Goal: Task Accomplishment & Management: Manage account settings

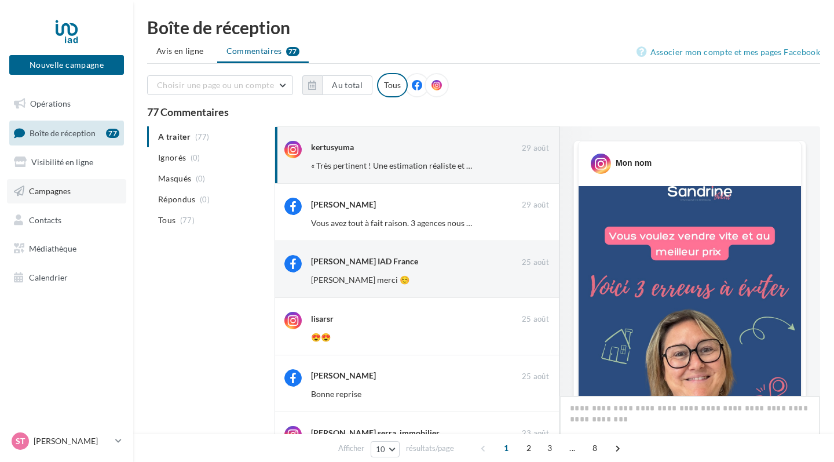
click at [60, 189] on span "Campagnes" at bounding box center [50, 191] width 42 height 10
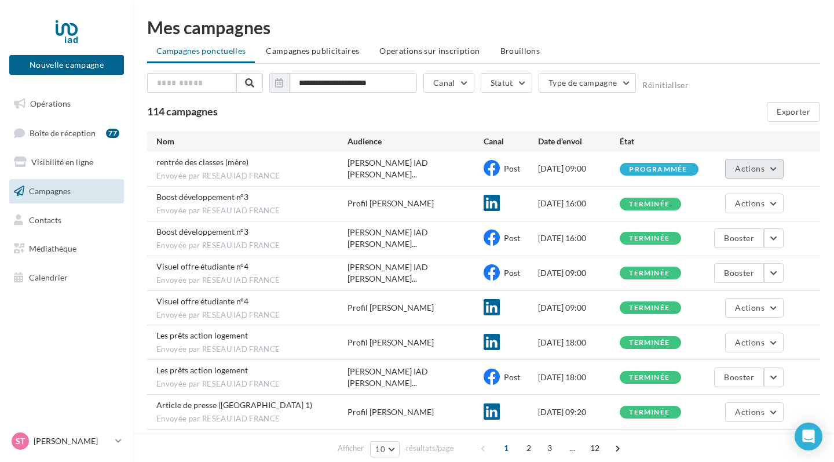
click at [780, 170] on button "Actions" at bounding box center [754, 169] width 58 height 20
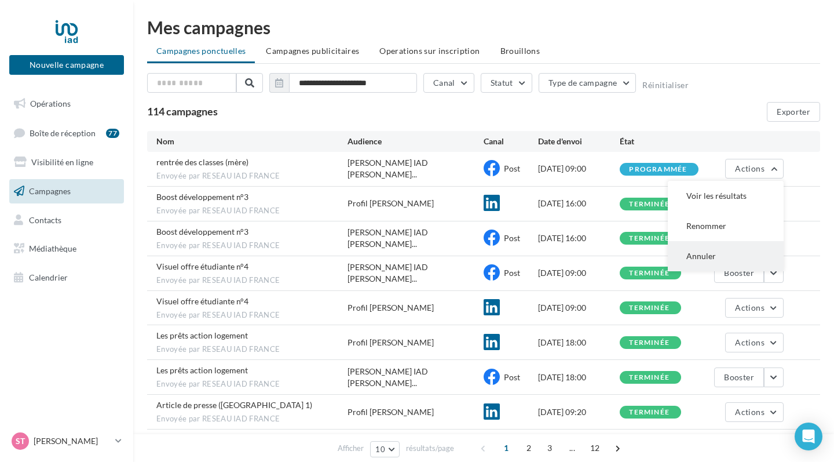
click at [708, 247] on button "Annuler" at bounding box center [726, 256] width 116 height 30
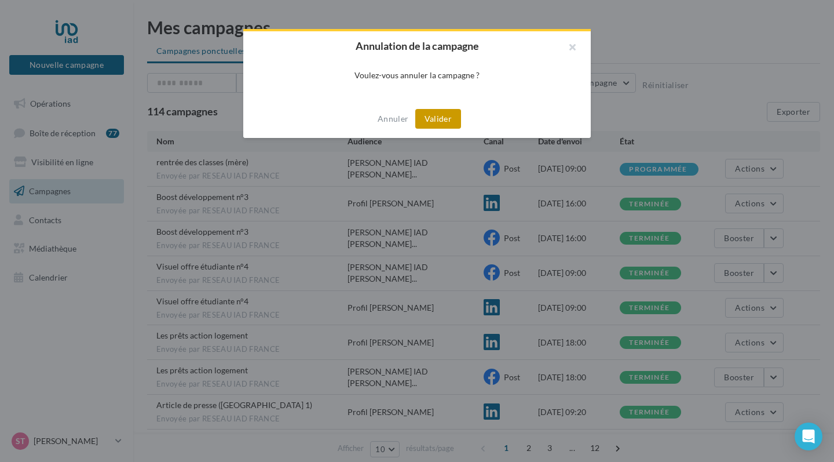
click at [444, 119] on button "Valider" at bounding box center [438, 119] width 46 height 20
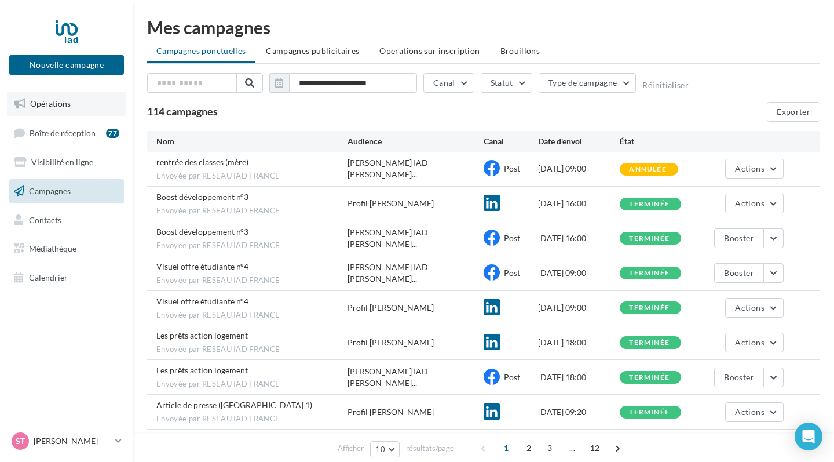
click at [68, 97] on link "Opérations" at bounding box center [66, 104] width 119 height 24
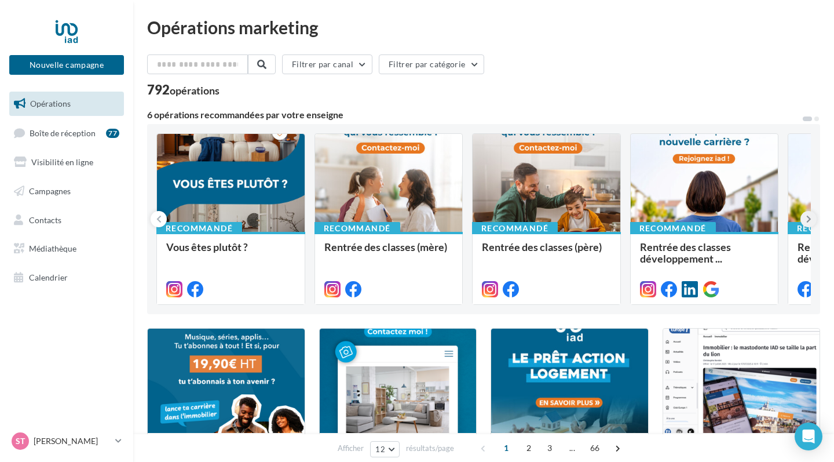
click at [807, 220] on icon at bounding box center [808, 219] width 5 height 12
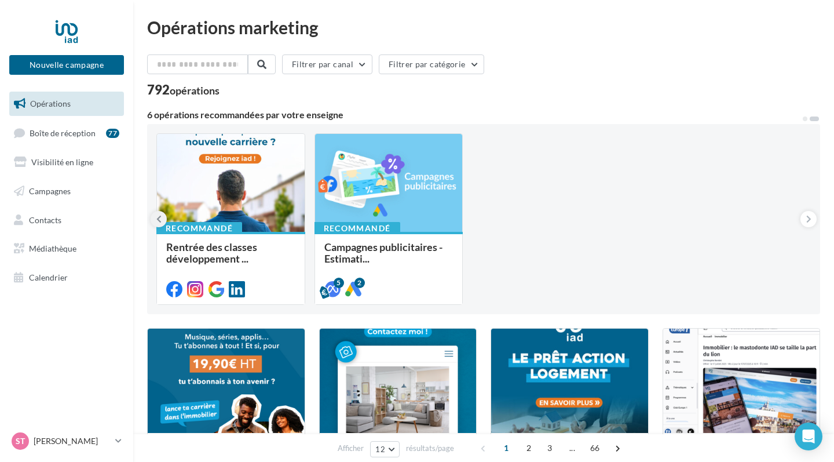
click at [158, 215] on icon at bounding box center [158, 219] width 5 height 12
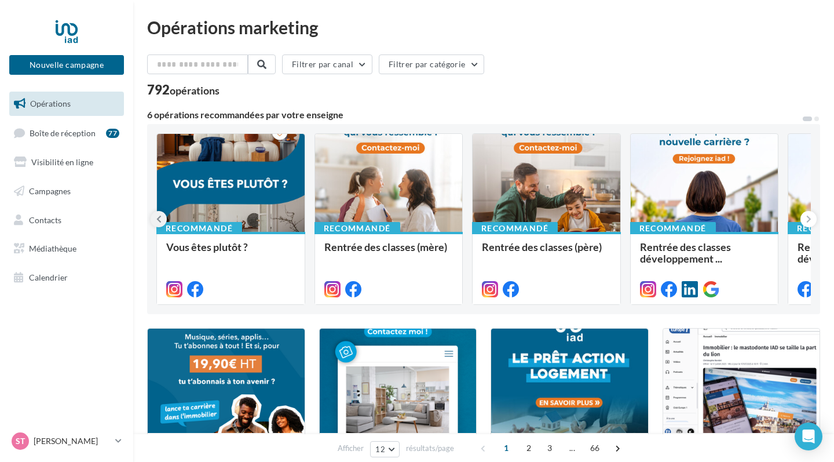
click at [158, 215] on icon at bounding box center [158, 219] width 5 height 12
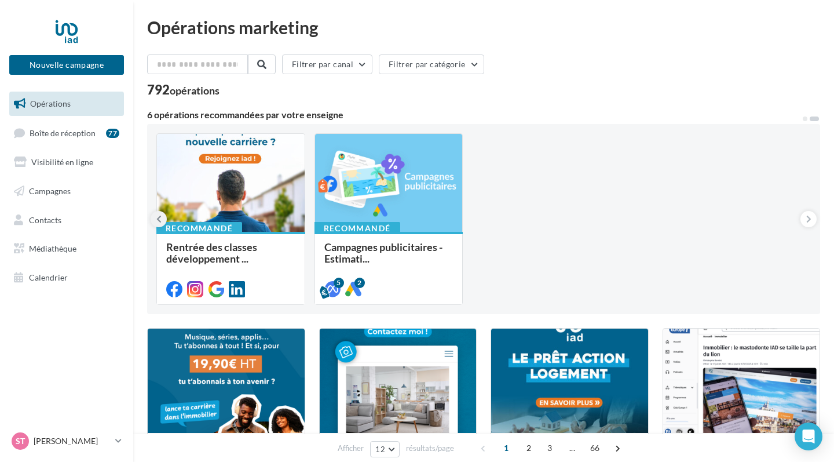
click at [160, 218] on icon at bounding box center [158, 219] width 5 height 12
